Goal: Find specific page/section: Find specific page/section

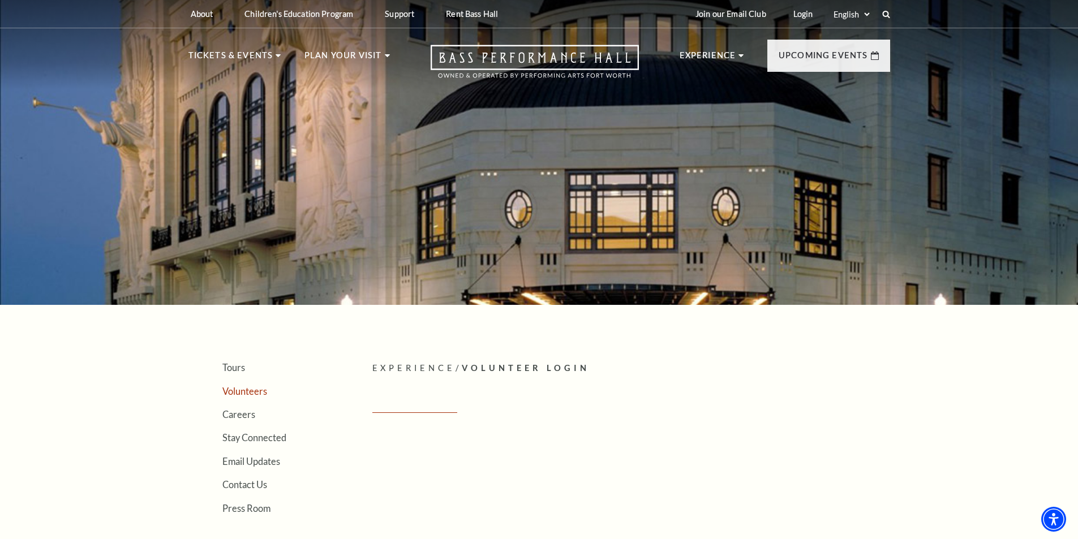
click at [238, 391] on link "Volunteers" at bounding box center [244, 391] width 45 height 11
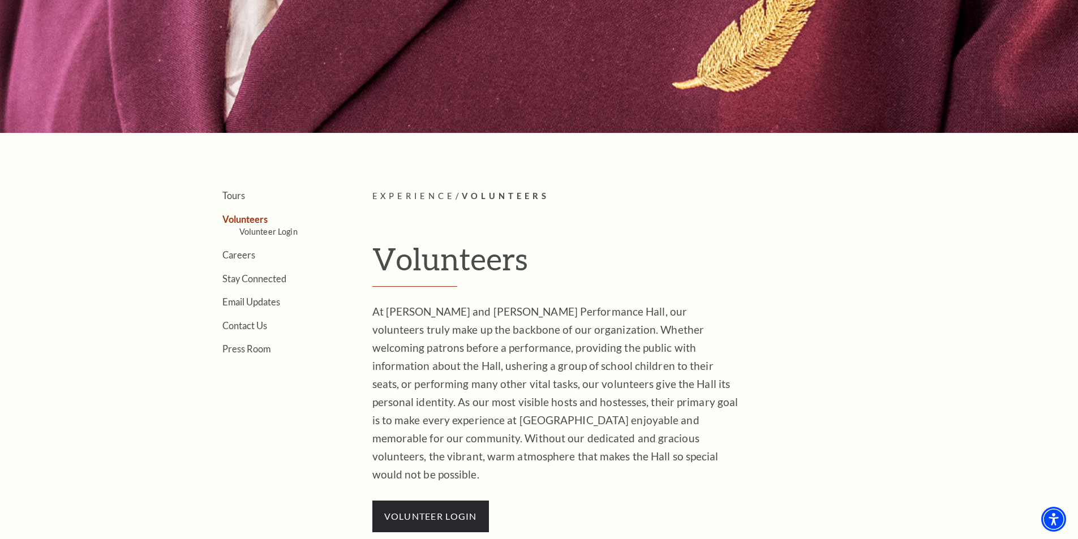
scroll to position [340, 0]
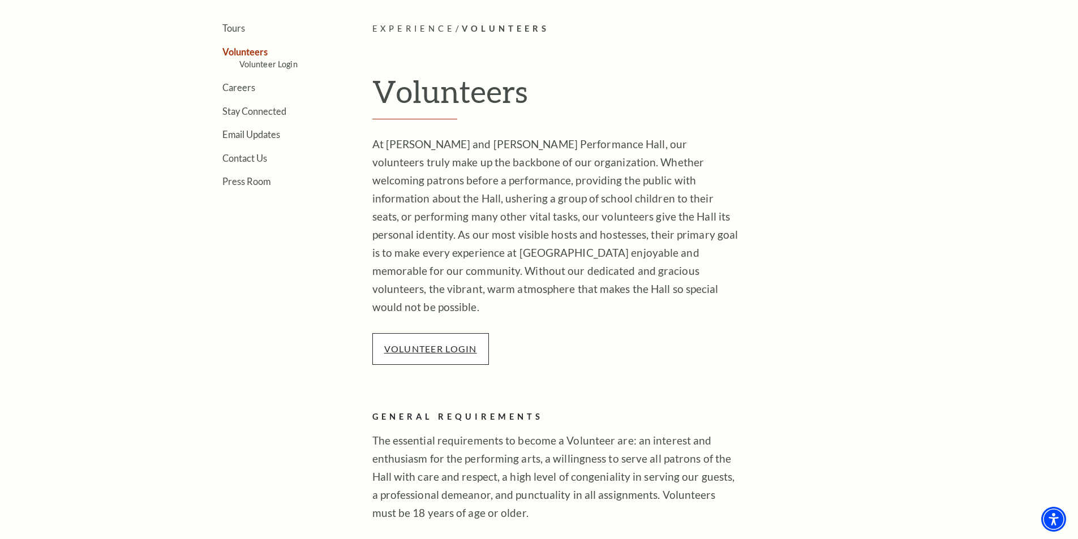
click at [453, 344] on link "VOLUNTEER LOGIN" at bounding box center [430, 349] width 93 height 11
click at [423, 333] on p "VOLUNTEER LOGIN" at bounding box center [430, 349] width 117 height 32
click at [426, 344] on link "VOLUNTEER LOGIN" at bounding box center [430, 349] width 93 height 11
